Goal: Information Seeking & Learning: Learn about a topic

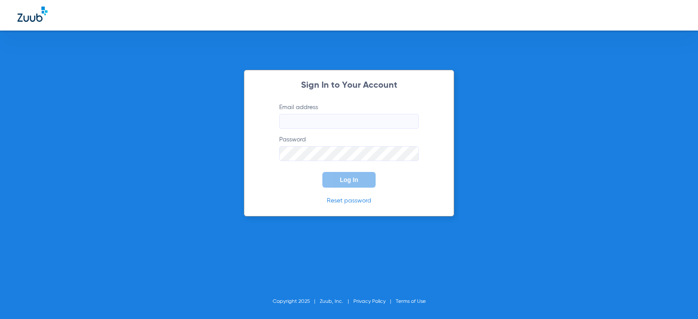
click at [338, 120] on input "Email address" at bounding box center [349, 121] width 140 height 15
type input "[EMAIL_ADDRESS][DOMAIN_NAME]"
click at [322, 172] on button "Log In" at bounding box center [348, 180] width 53 height 16
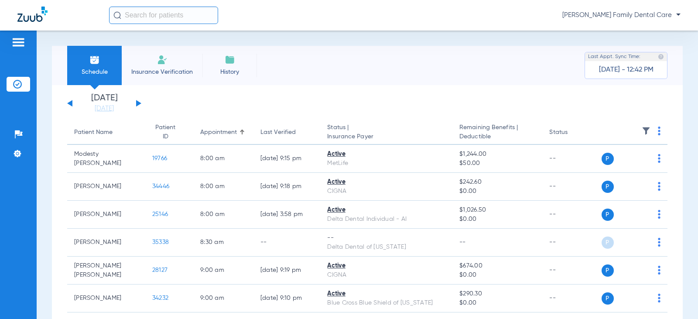
click at [138, 105] on button at bounding box center [138, 103] width 5 height 7
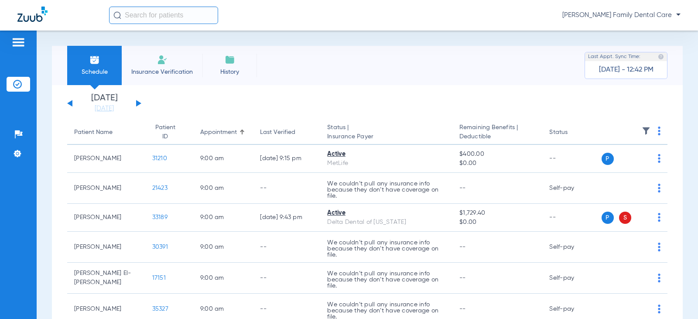
click at [138, 105] on button at bounding box center [138, 103] width 5 height 7
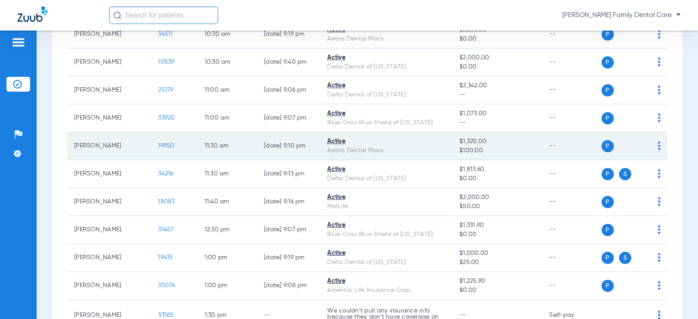
scroll to position [611, 0]
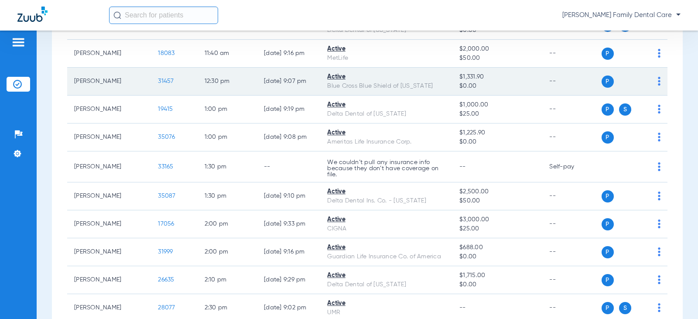
click at [158, 81] on span "31457" at bounding box center [166, 81] width 16 height 6
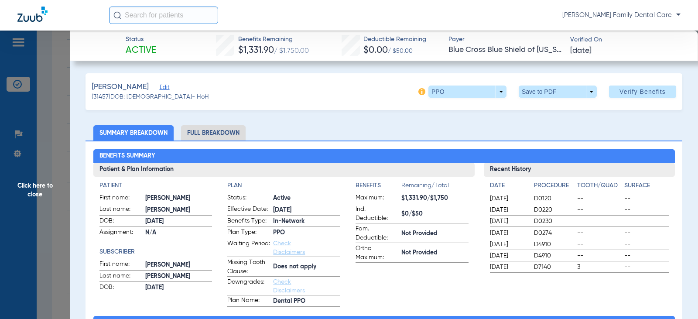
click at [209, 133] on li "Full Breakdown" at bounding box center [213, 132] width 65 height 15
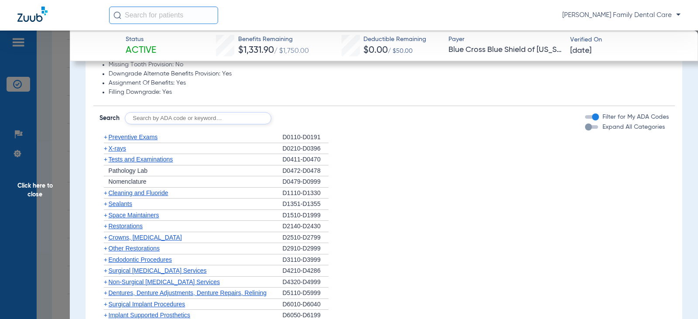
scroll to position [785, 0]
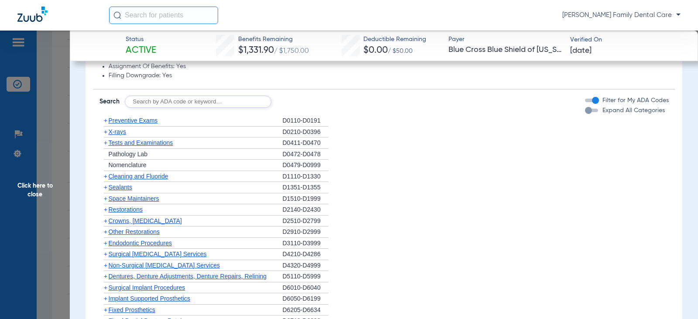
click at [106, 121] on span "+" at bounding box center [105, 120] width 3 height 7
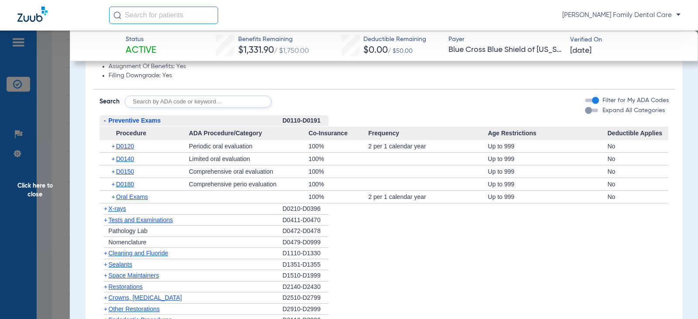
click at [106, 121] on span "-" at bounding box center [103, 120] width 9 height 11
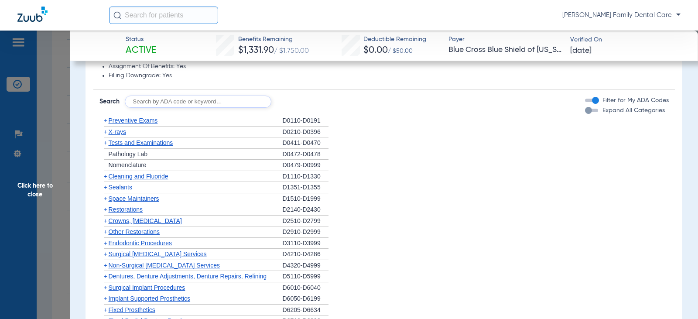
click at [107, 178] on span "+" at bounding box center [105, 176] width 3 height 7
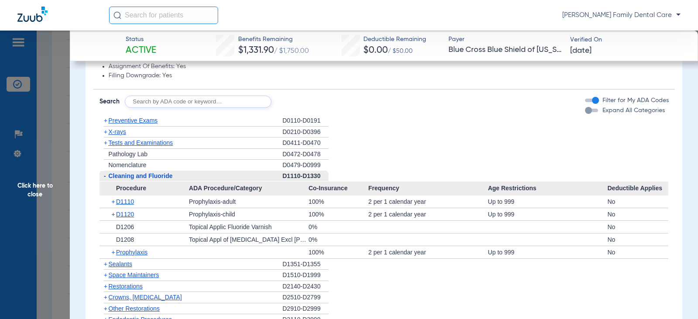
click at [107, 178] on span "-" at bounding box center [103, 176] width 9 height 11
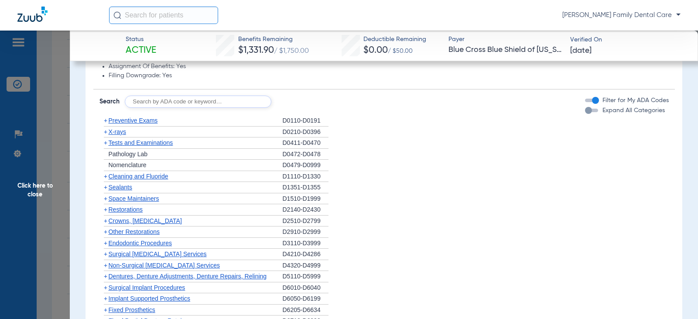
click at [105, 132] on span "+" at bounding box center [105, 131] width 3 height 7
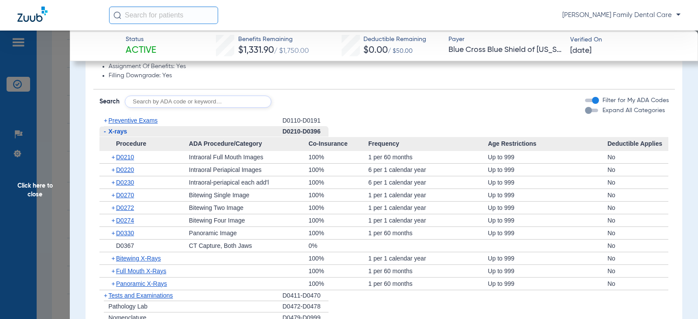
click at [105, 132] on span "-" at bounding box center [105, 131] width 2 height 7
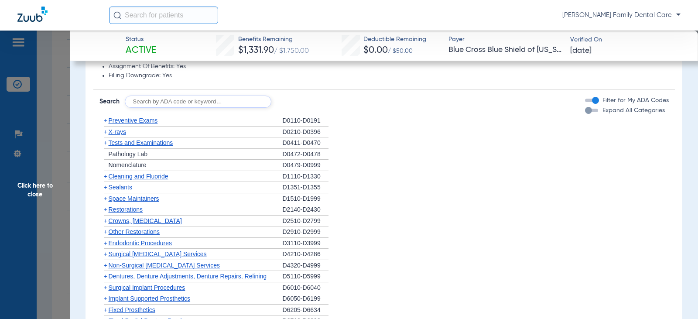
click at [105, 141] on span "+" at bounding box center [105, 142] width 3 height 7
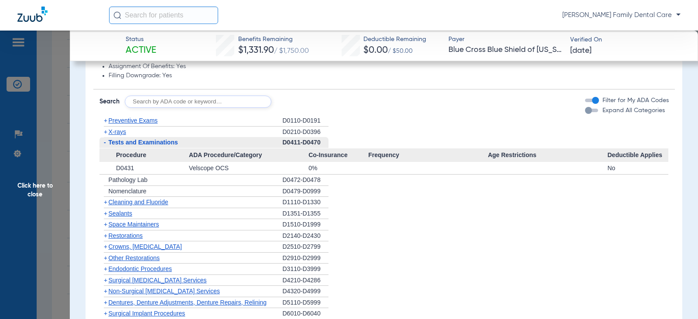
click at [105, 141] on span "-" at bounding box center [105, 142] width 2 height 7
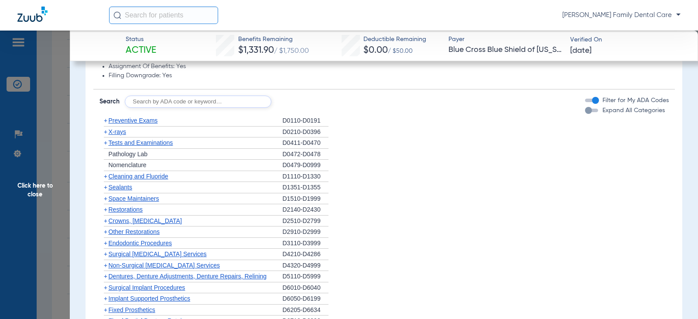
click at [106, 188] on span "+" at bounding box center [105, 187] width 3 height 7
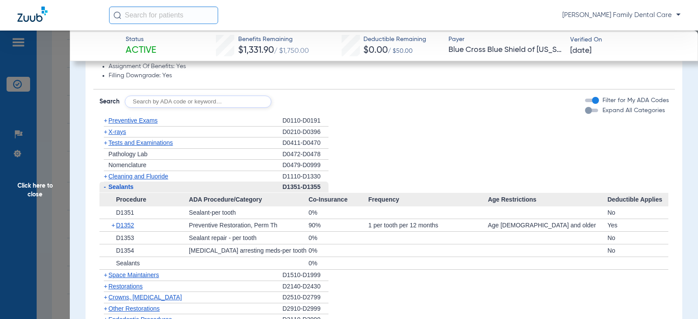
click at [106, 188] on span "-" at bounding box center [103, 186] width 9 height 11
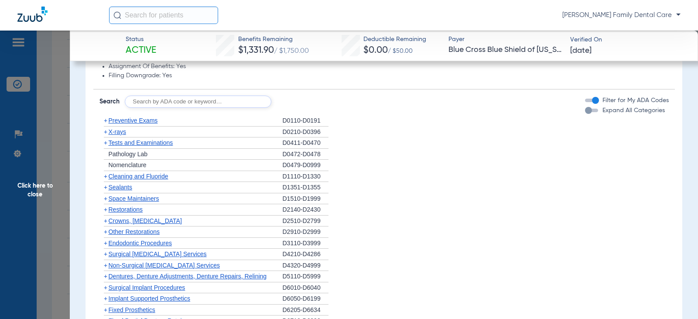
click at [106, 222] on span "+" at bounding box center [105, 220] width 3 height 7
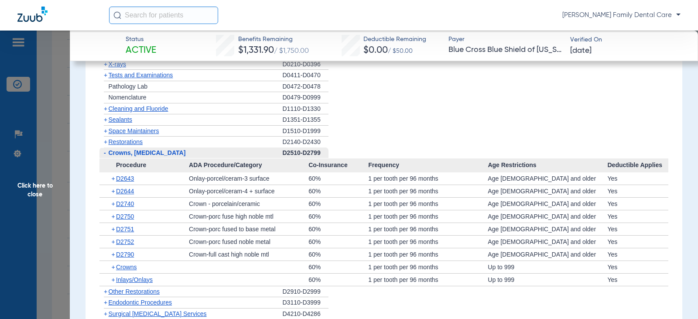
scroll to position [872, 0]
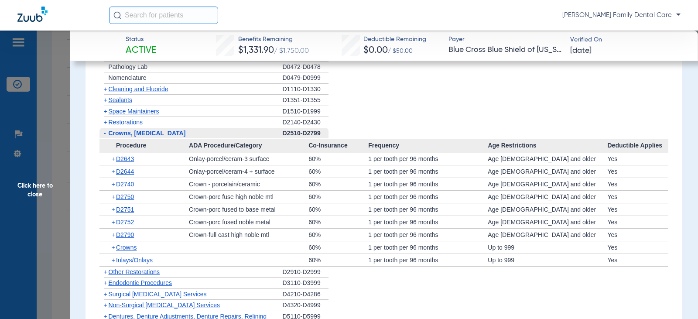
click at [106, 133] on span "-" at bounding box center [105, 133] width 2 height 7
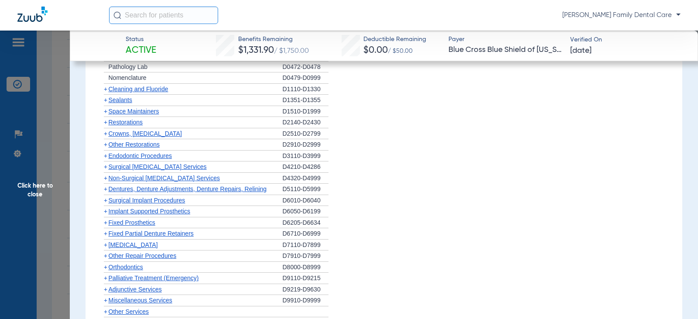
click at [106, 147] on span "+" at bounding box center [105, 144] width 3 height 7
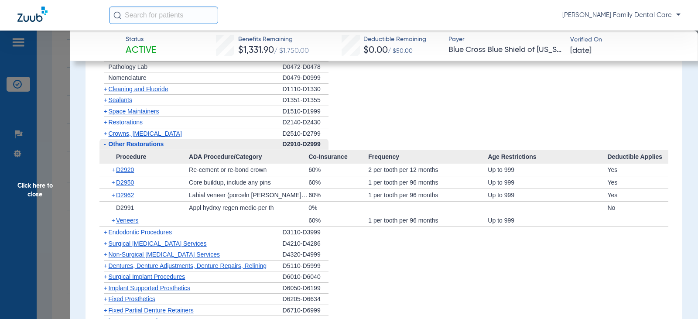
click at [105, 147] on span "-" at bounding box center [105, 143] width 2 height 7
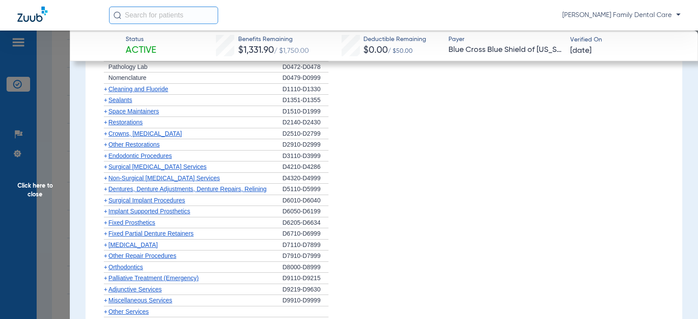
click at [105, 148] on span "+" at bounding box center [105, 144] width 3 height 7
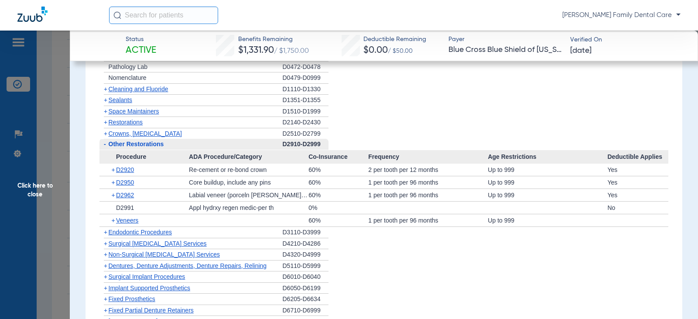
click at [105, 147] on span "-" at bounding box center [105, 143] width 2 height 7
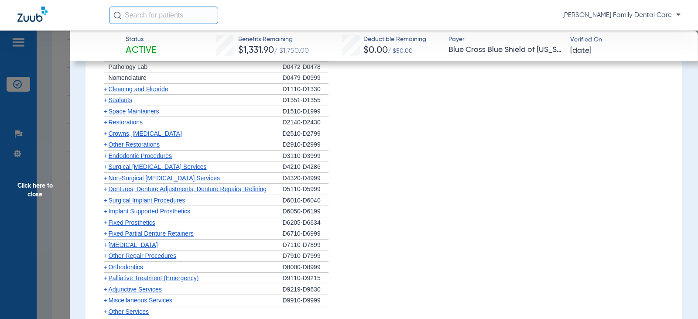
click at [105, 160] on span "+" at bounding box center [103, 155] width 9 height 11
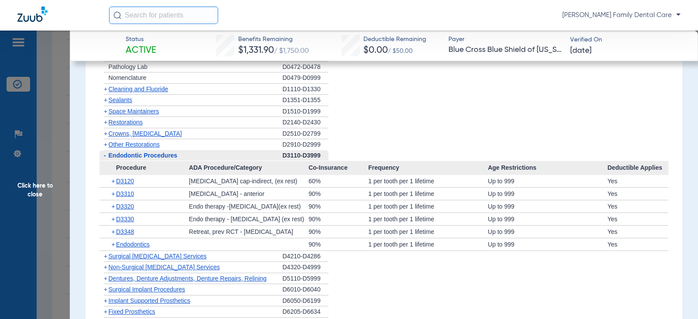
click at [105, 160] on span "-" at bounding box center [103, 155] width 9 height 11
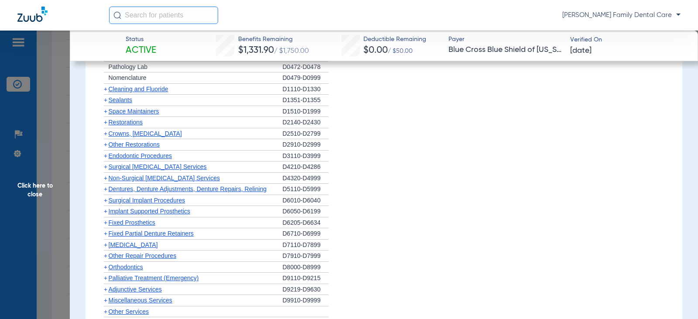
click at [104, 177] on span "+" at bounding box center [105, 177] width 3 height 7
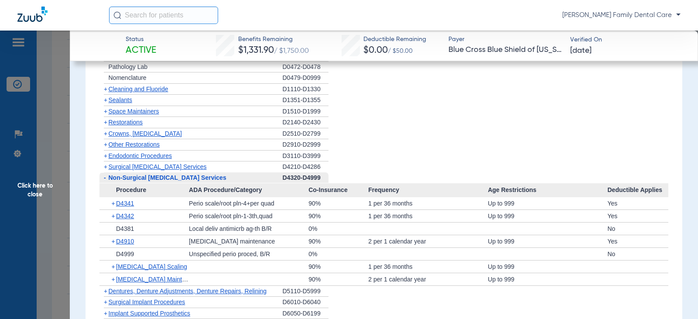
click at [102, 178] on span "-" at bounding box center [103, 177] width 9 height 11
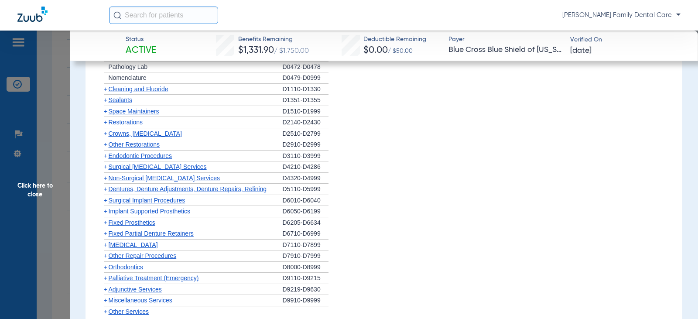
click at [105, 190] on span "+" at bounding box center [105, 188] width 3 height 7
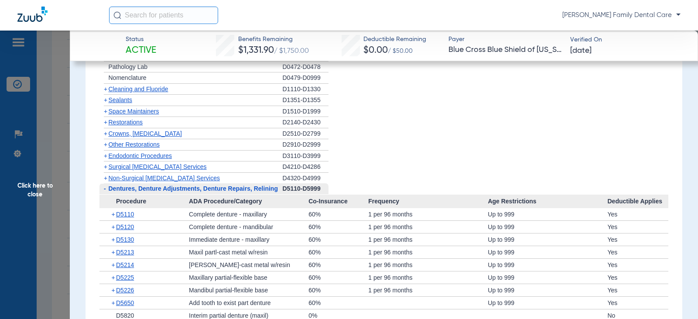
click at [105, 190] on span "-" at bounding box center [105, 188] width 2 height 7
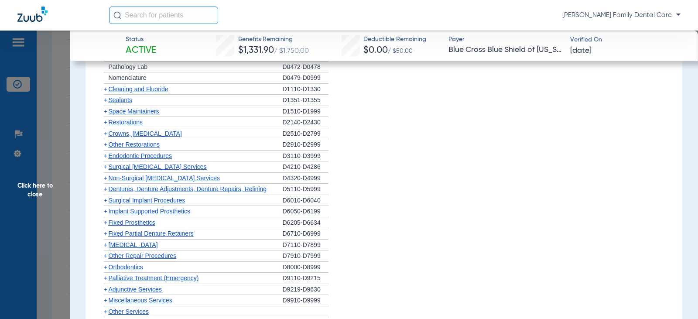
click at [104, 201] on span "+" at bounding box center [105, 200] width 3 height 7
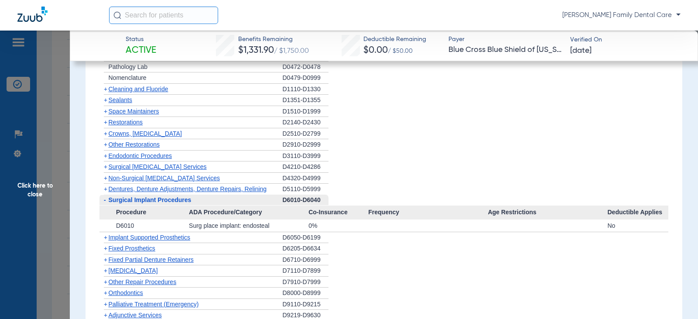
click at [104, 201] on span "-" at bounding box center [105, 199] width 2 height 7
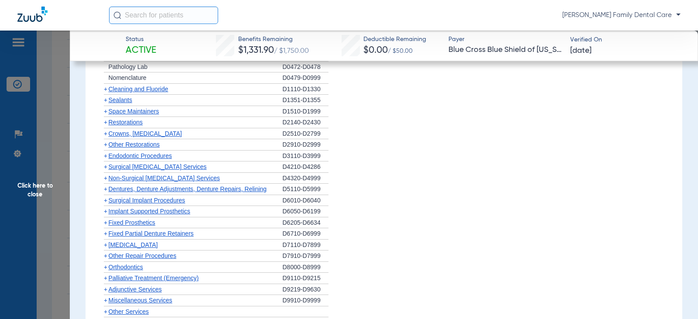
click at [104, 213] on span "+" at bounding box center [105, 211] width 3 height 7
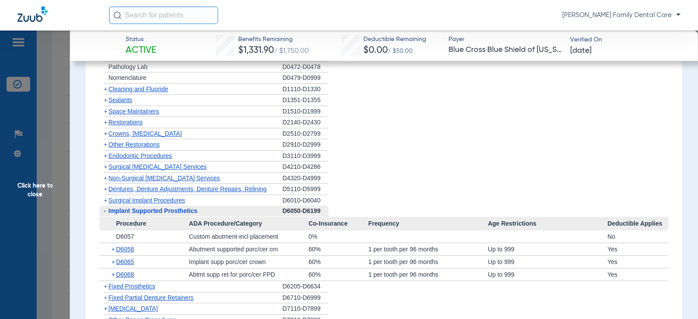
click at [104, 213] on span "-" at bounding box center [105, 210] width 2 height 7
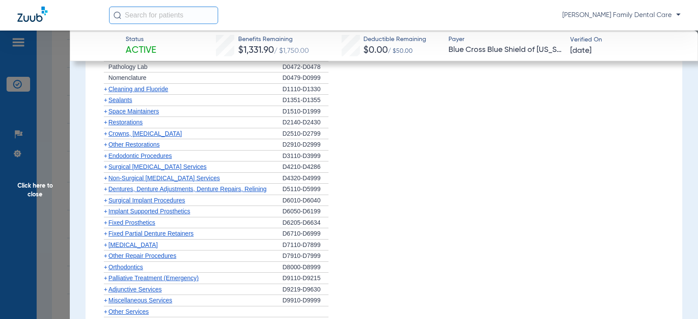
click at [107, 225] on span "+" at bounding box center [105, 222] width 3 height 7
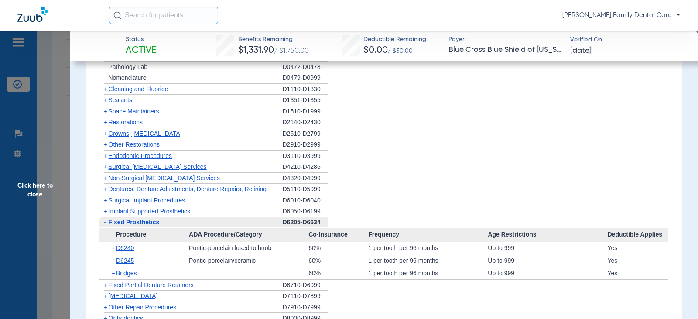
click at [107, 225] on span "-" at bounding box center [103, 222] width 9 height 11
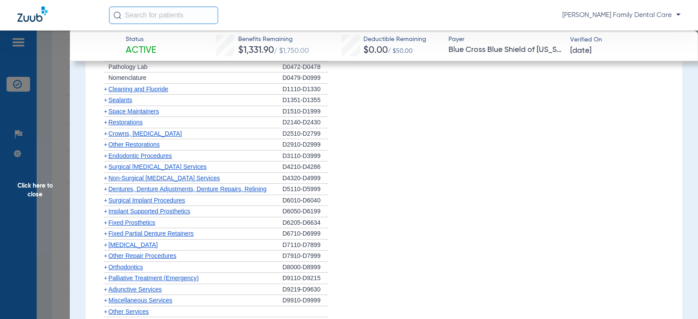
click at [106, 237] on span "+" at bounding box center [105, 233] width 3 height 7
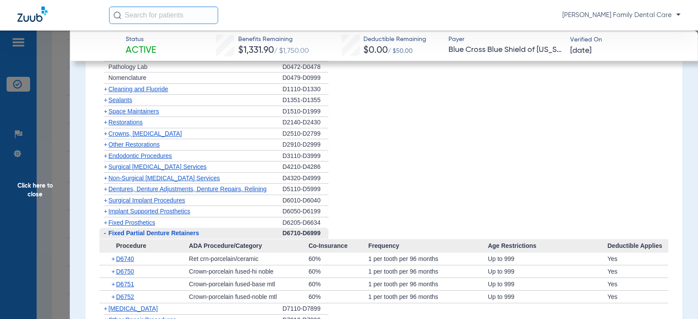
click at [106, 238] on span "-" at bounding box center [103, 233] width 9 height 11
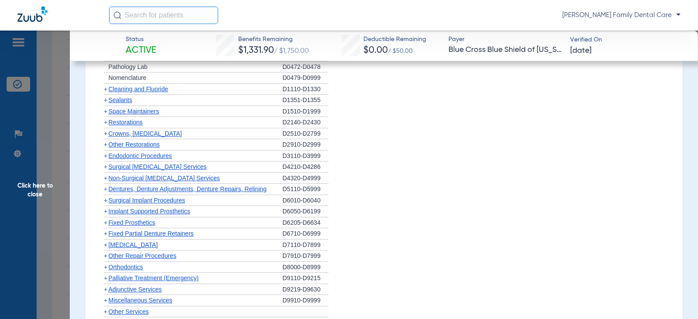
click at [106, 245] on span "+" at bounding box center [105, 244] width 3 height 7
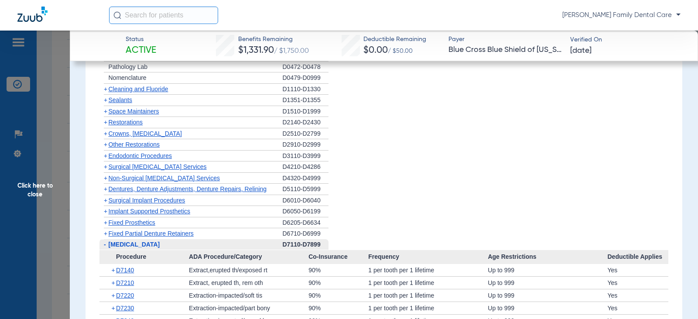
click at [106, 245] on span "-" at bounding box center [103, 244] width 9 height 11
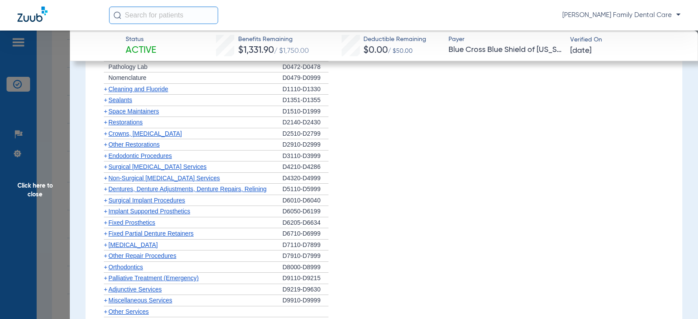
click at [106, 264] on span "+" at bounding box center [105, 266] width 3 height 7
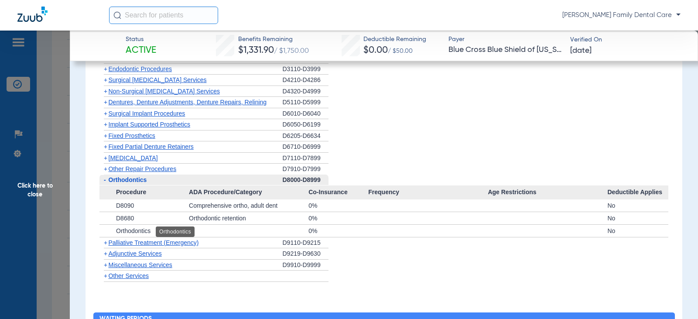
scroll to position [959, 0]
click at [106, 180] on span "-" at bounding box center [103, 179] width 9 height 11
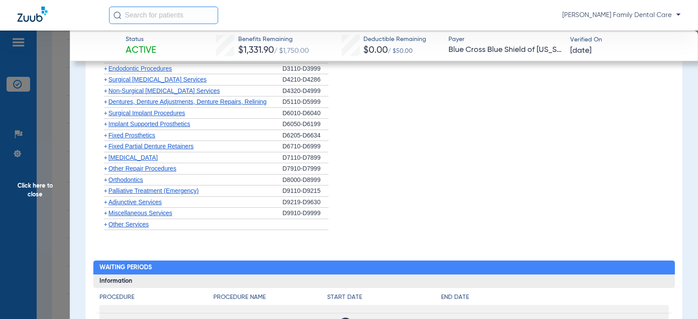
click at [107, 204] on span "+" at bounding box center [105, 201] width 3 height 7
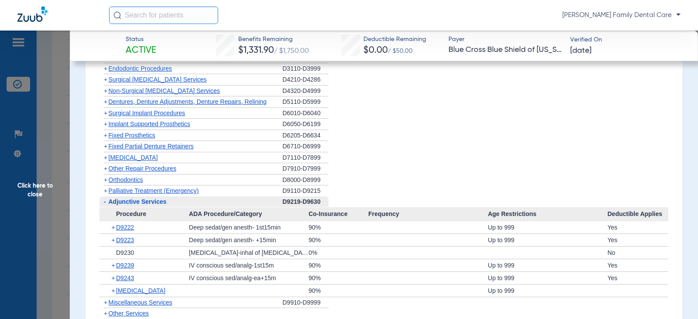
click at [104, 203] on span "-" at bounding box center [105, 201] width 2 height 7
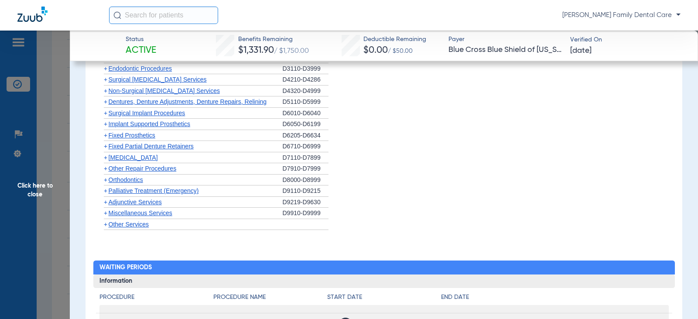
click at [104, 216] on span "+" at bounding box center [105, 212] width 3 height 7
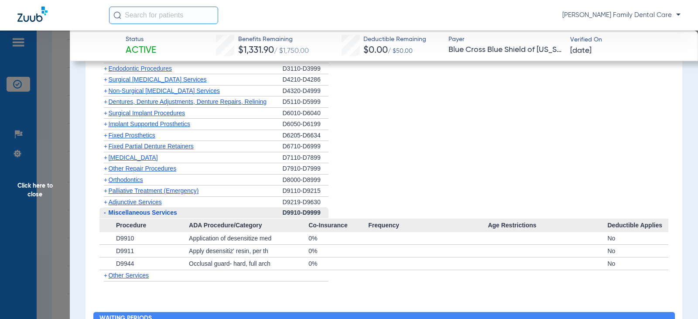
click at [108, 101] on span "+" at bounding box center [103, 101] width 9 height 11
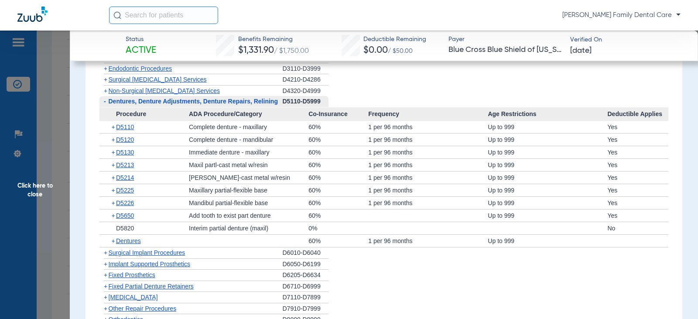
click at [45, 189] on span "Click here to close" at bounding box center [35, 190] width 70 height 319
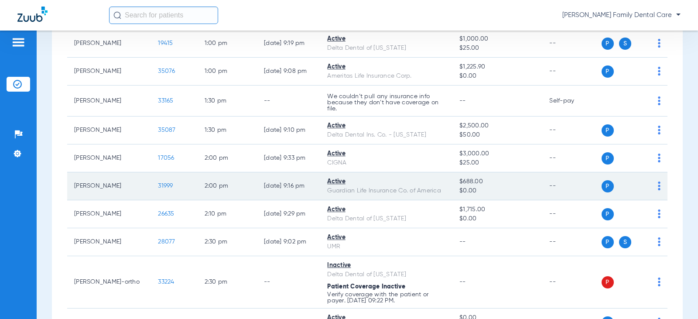
scroll to position [698, 0]
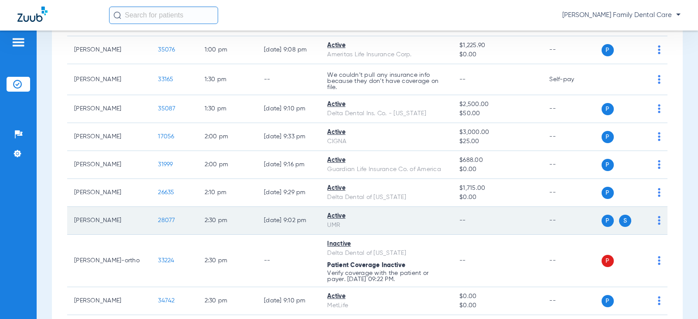
click at [158, 220] on span "28077" at bounding box center [166, 220] width 17 height 6
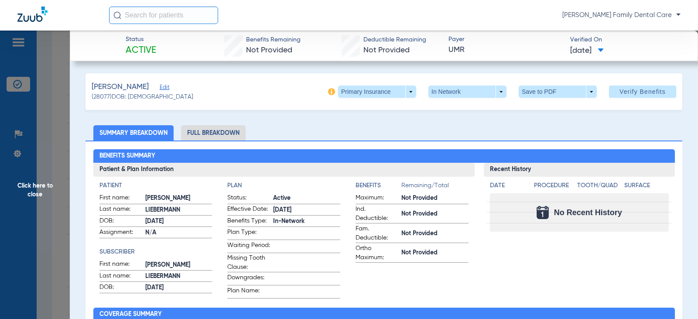
click at [208, 136] on li "Full Breakdown" at bounding box center [213, 132] width 65 height 15
